Goal: Task Accomplishment & Management: Manage account settings

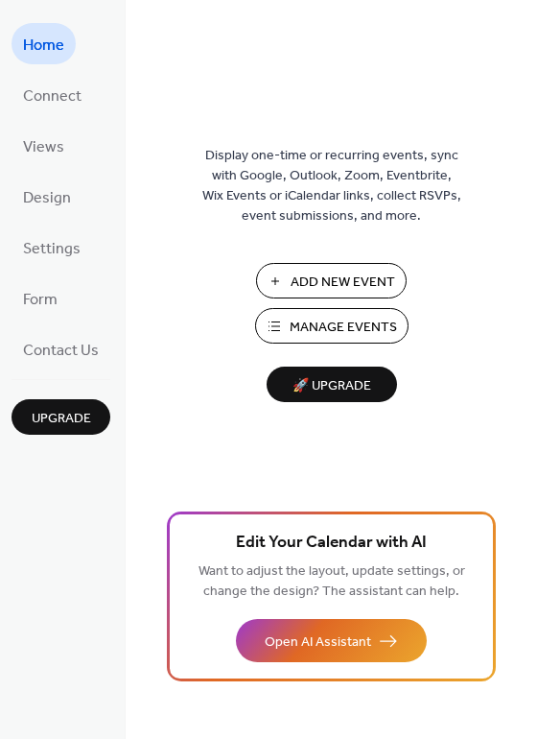
click at [321, 318] on span "Manage Events" at bounding box center [343, 328] width 107 height 20
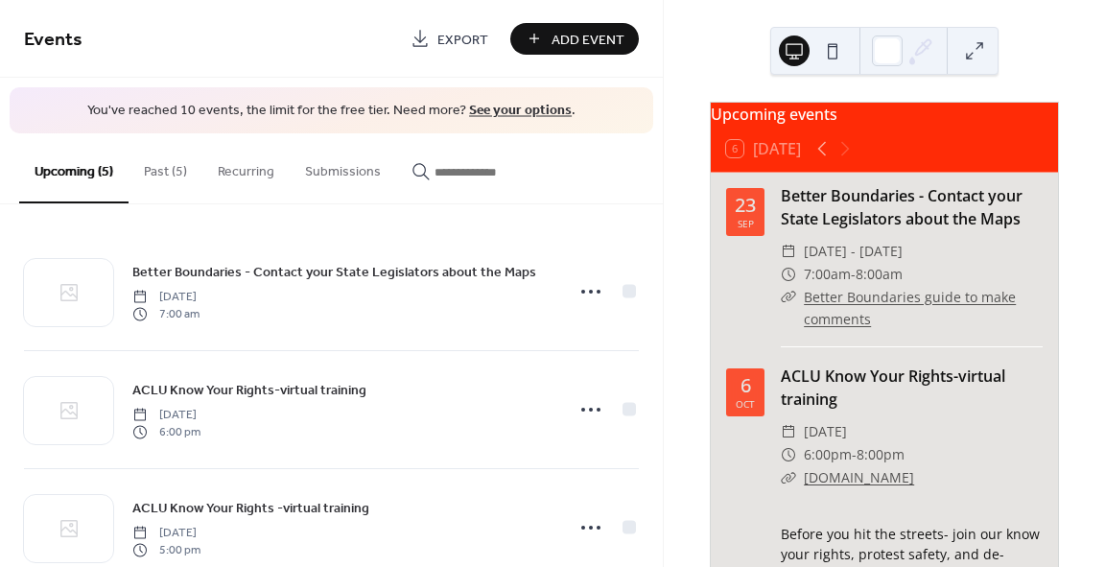
click at [587, 291] on icon at bounding box center [591, 291] width 31 height 31
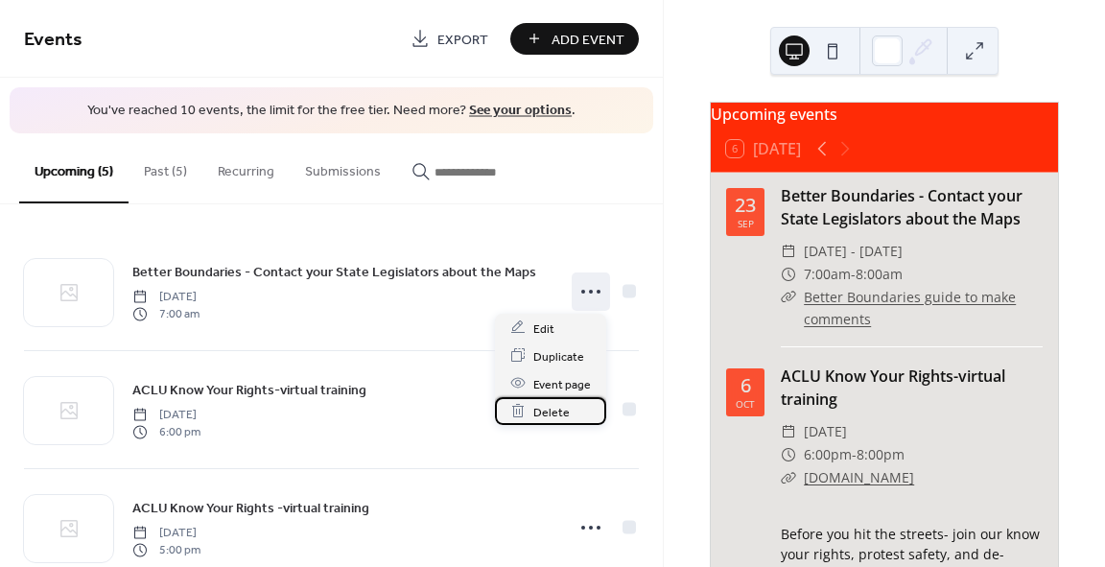
click at [555, 407] on span "Delete" at bounding box center [551, 412] width 36 height 20
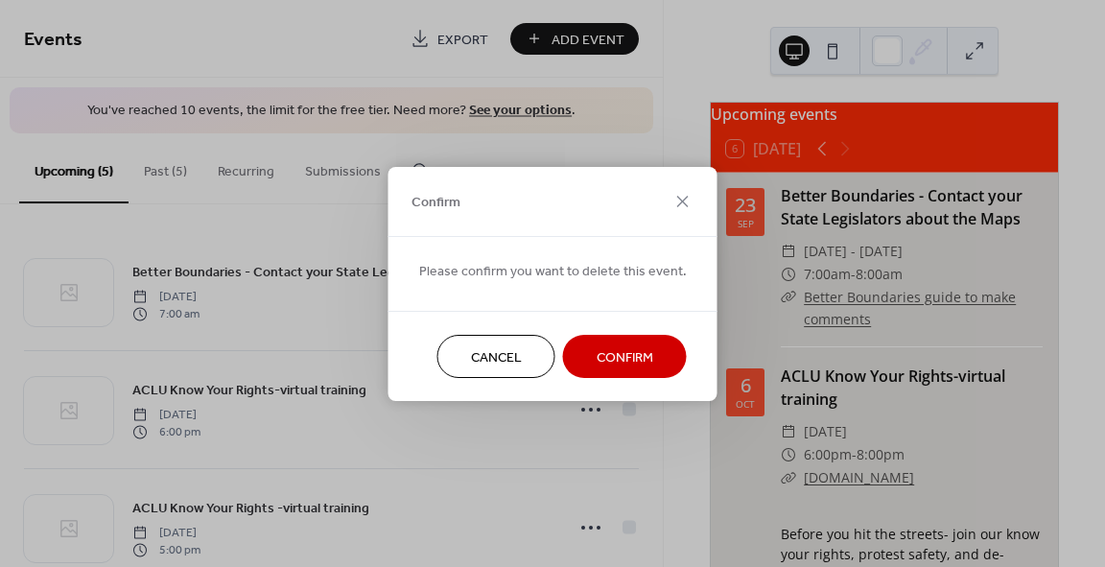
click at [610, 353] on span "Confirm" at bounding box center [625, 357] width 57 height 20
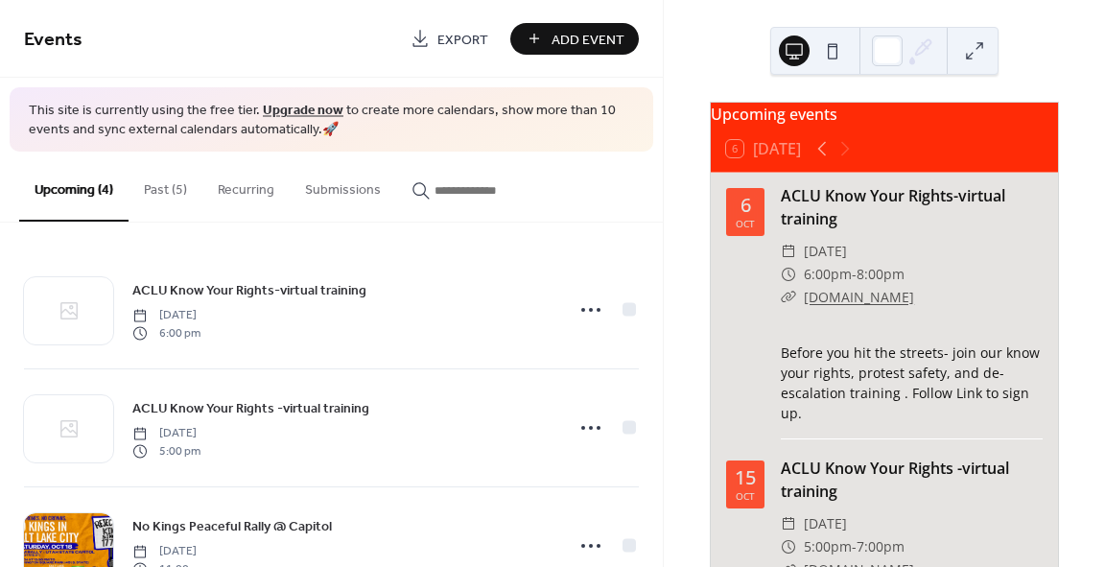
scroll to position [576, 0]
